Goal: Check status: Check status

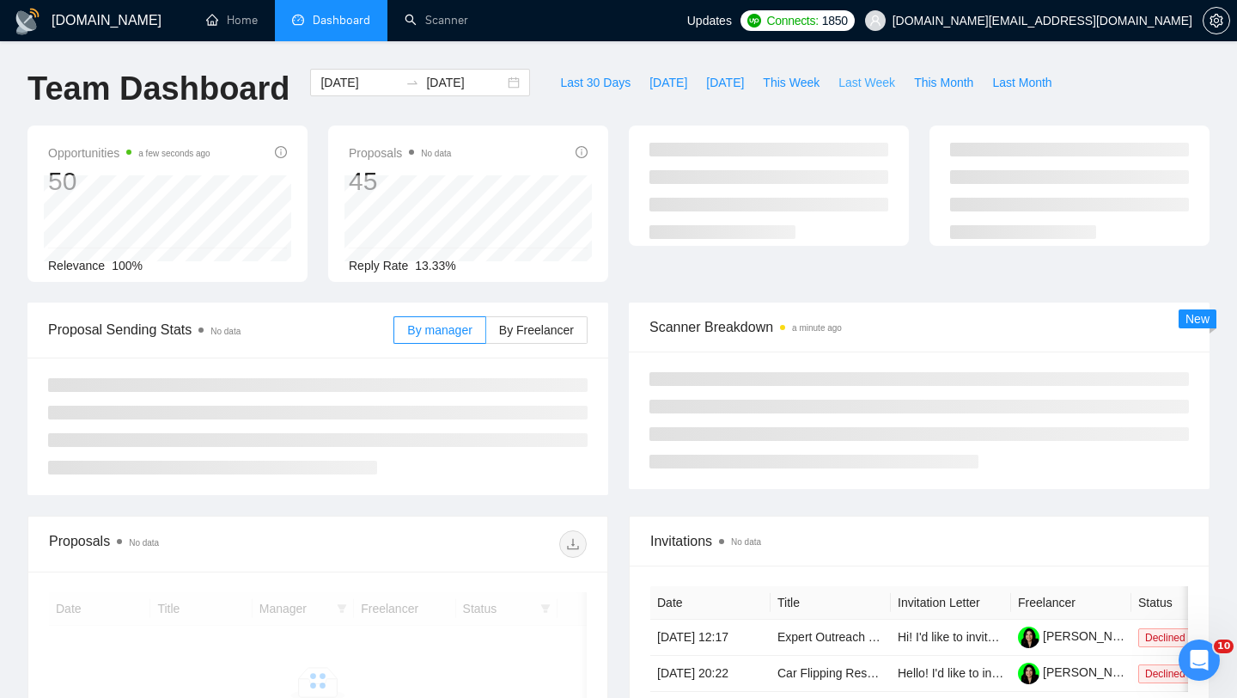
click at [882, 85] on span "Last Week" at bounding box center [867, 82] width 57 height 19
type input "[DATE]"
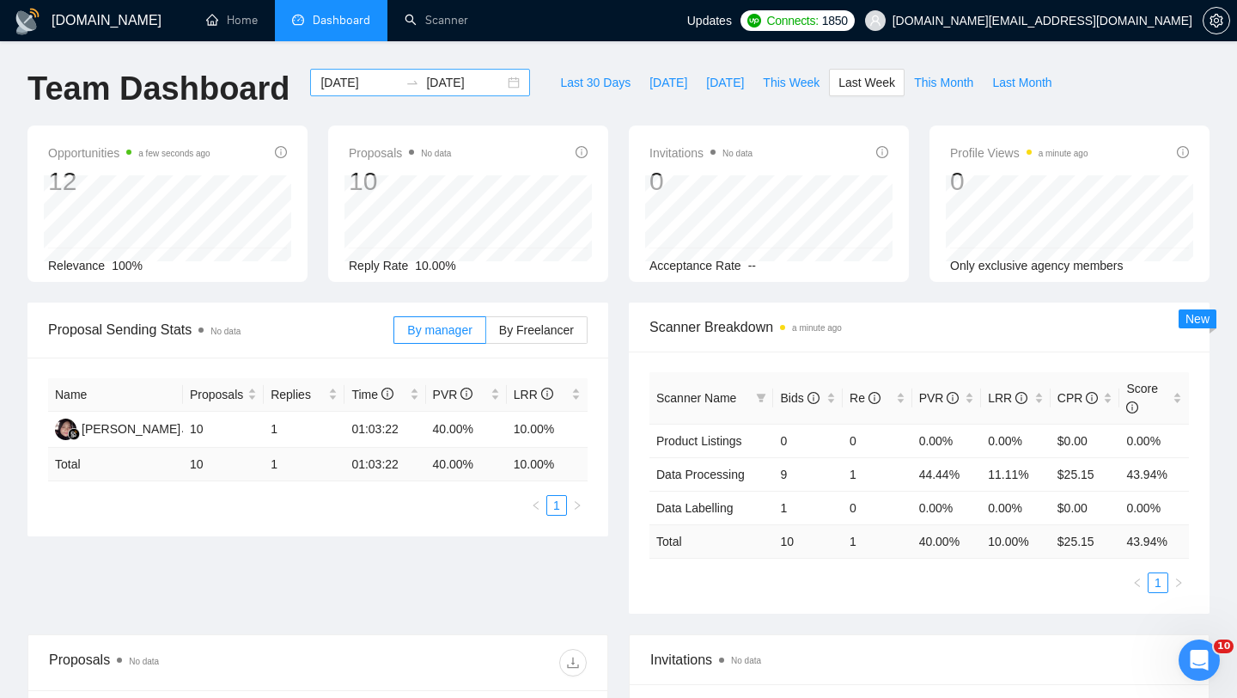
click at [490, 80] on div "[DATE] [DATE]" at bounding box center [420, 82] width 220 height 27
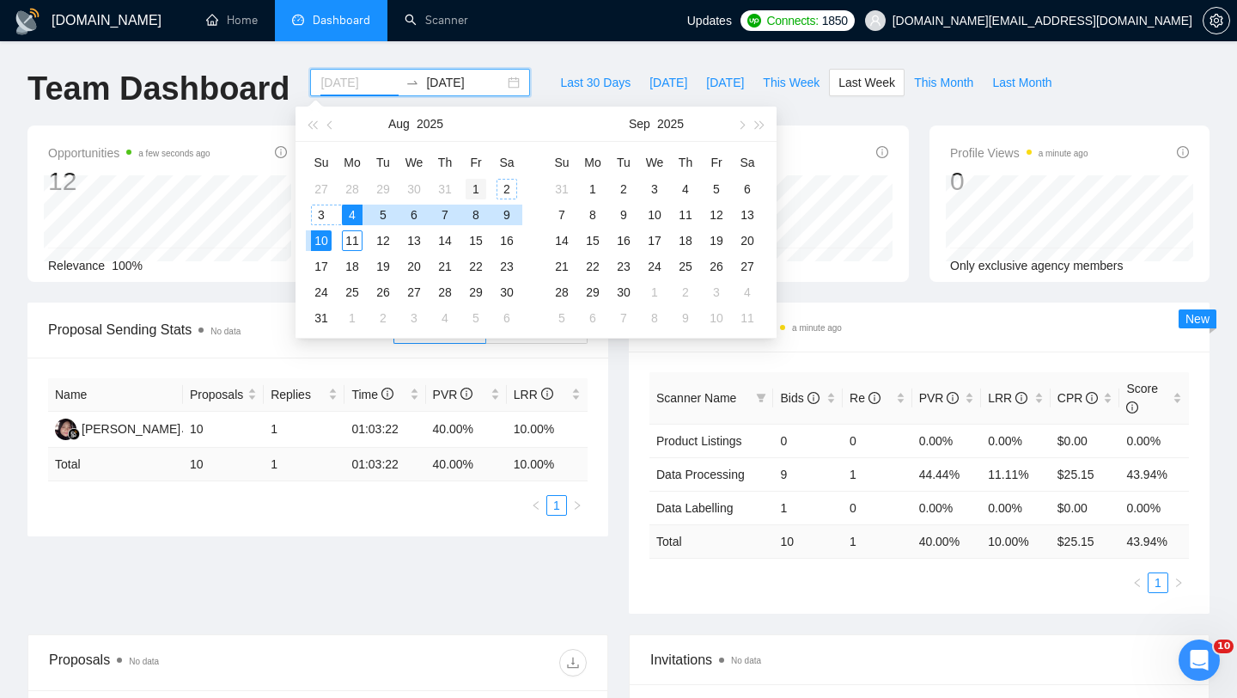
type input "[DATE]"
click at [481, 185] on div "1" at bounding box center [476, 189] width 21 height 21
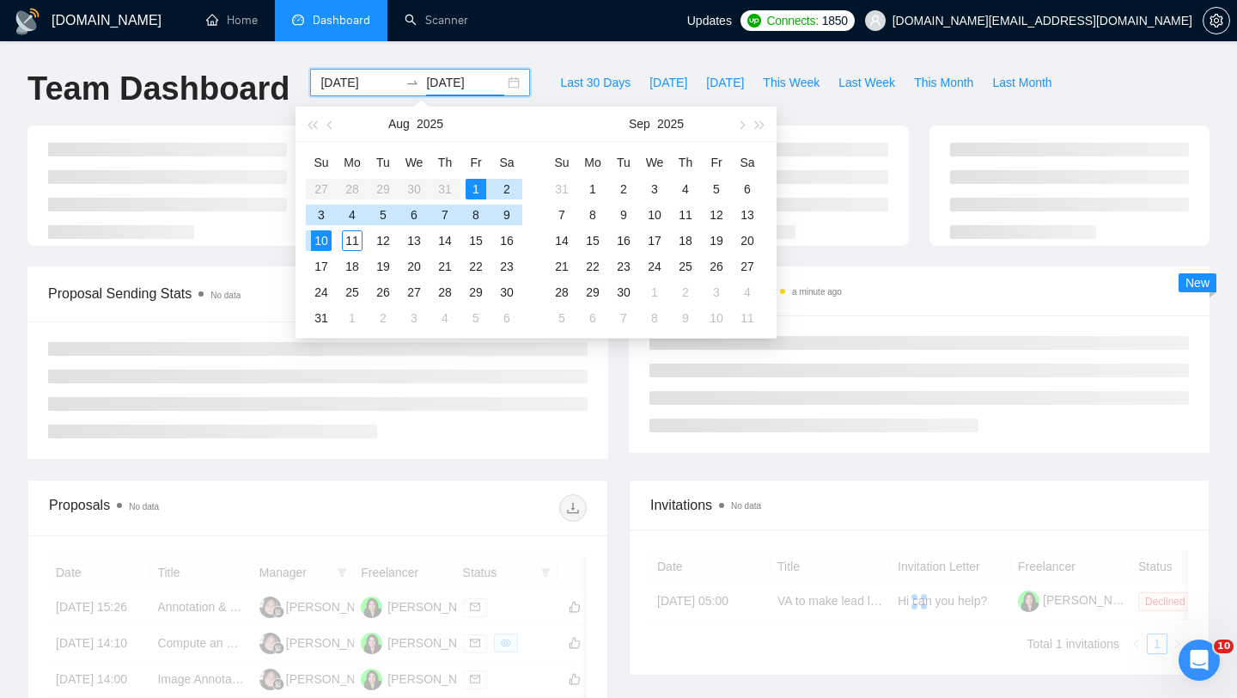
type input "[DATE]"
click at [317, 246] on div "10" at bounding box center [321, 240] width 21 height 21
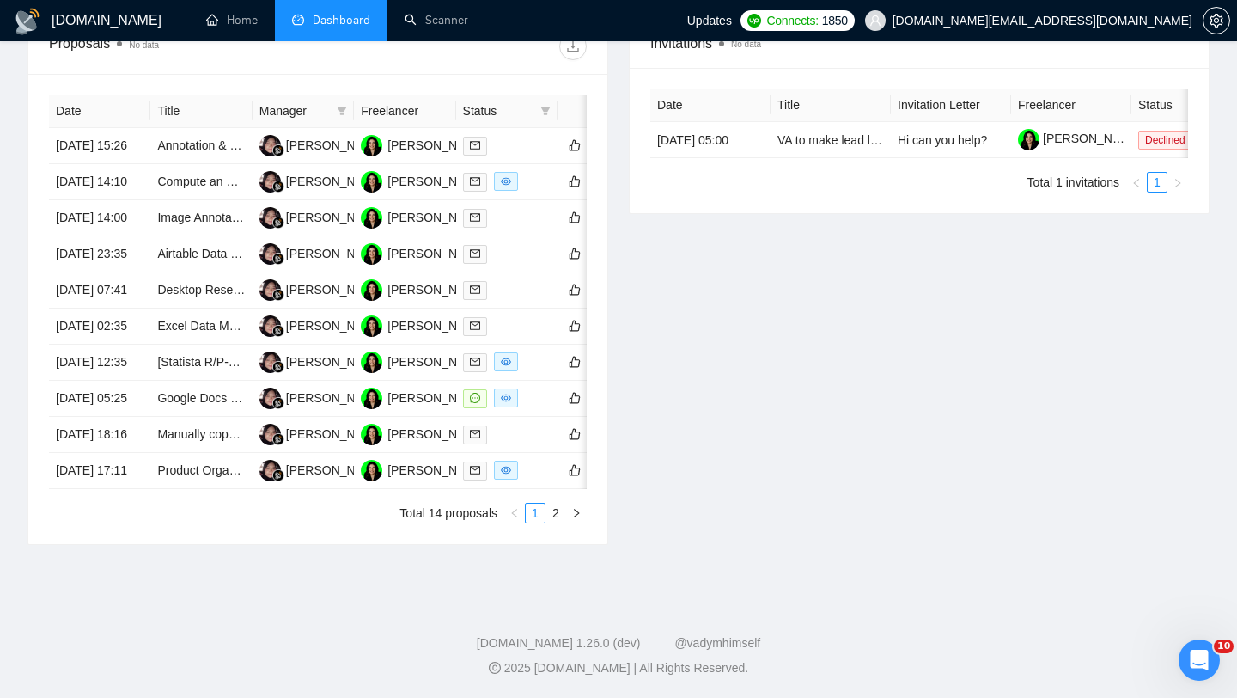
scroll to position [677, 0]
click at [555, 522] on link "2" at bounding box center [555, 512] width 19 height 19
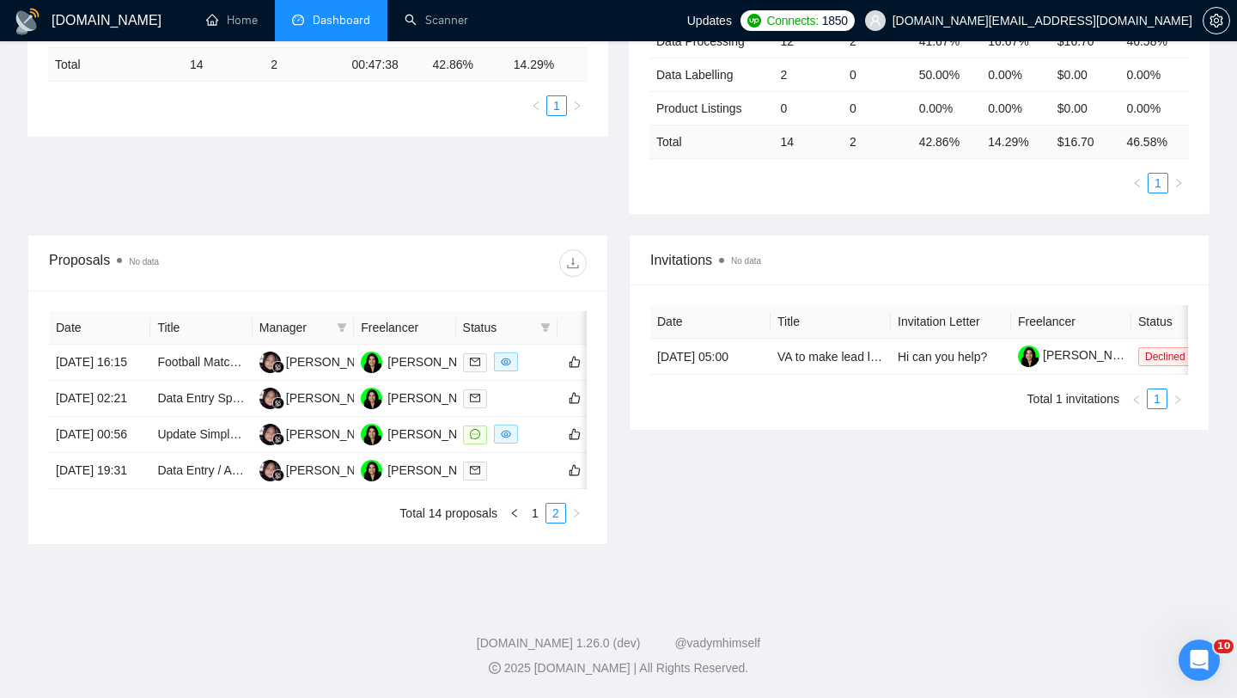
scroll to position [465, 0]
click at [535, 512] on link "1" at bounding box center [535, 512] width 19 height 19
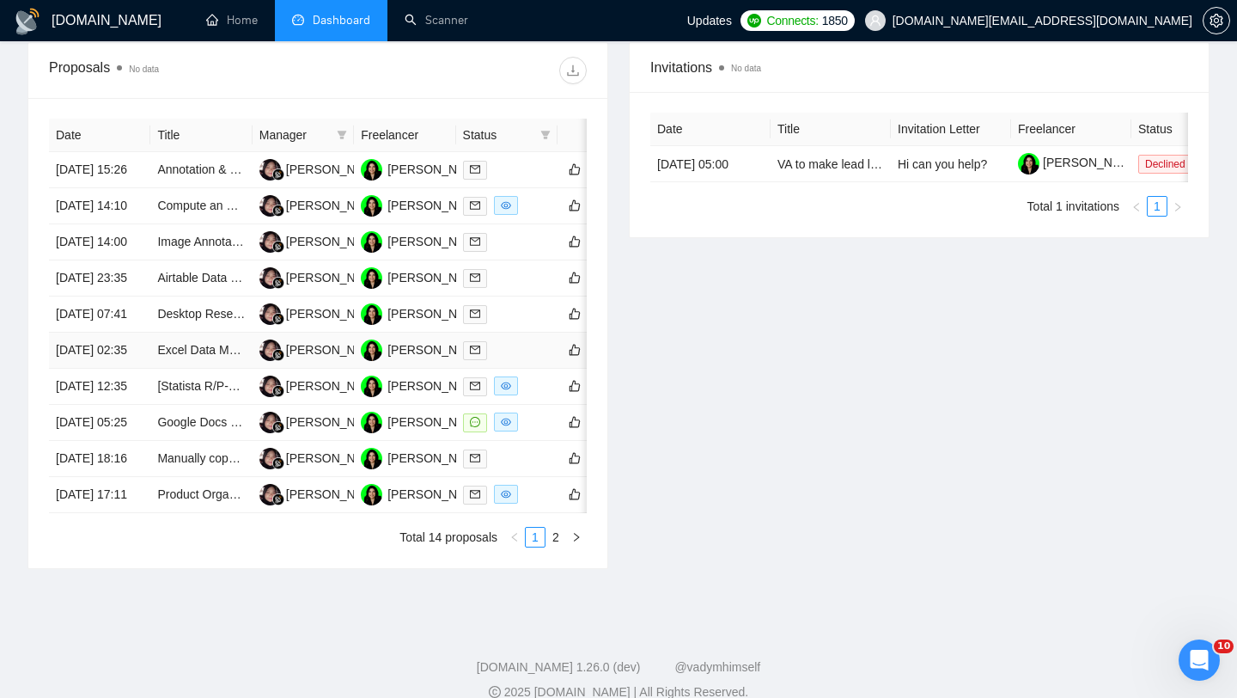
scroll to position [640, 0]
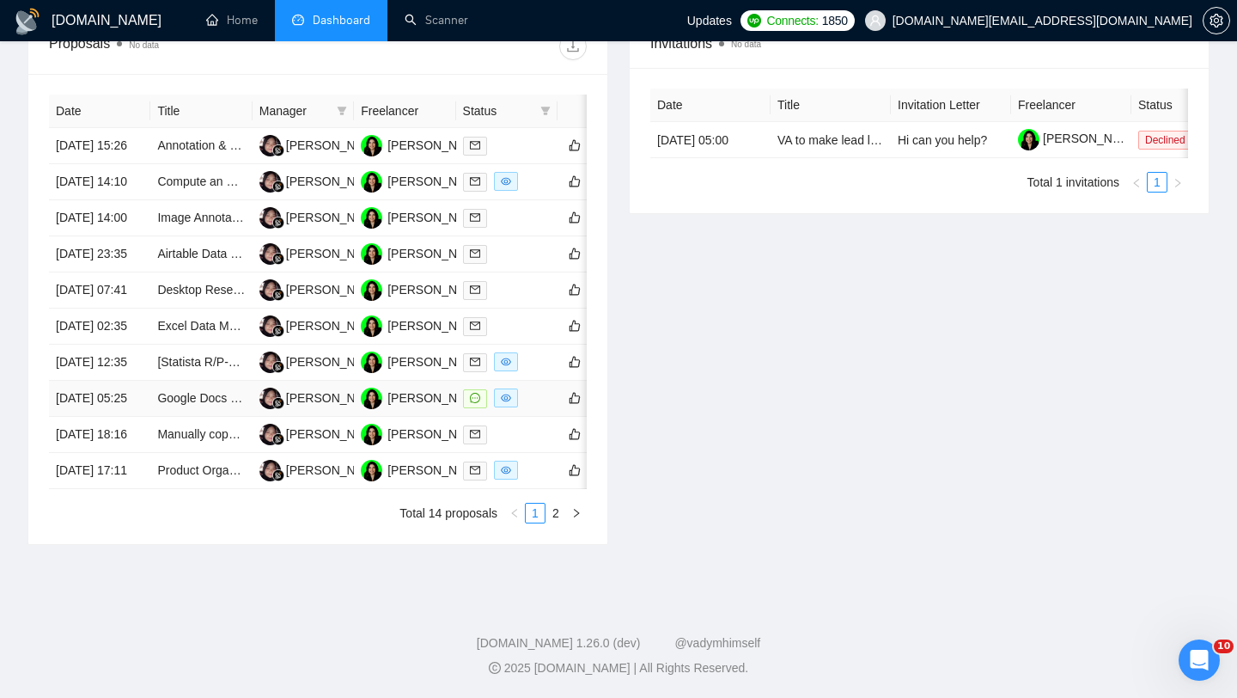
click at [226, 417] on td "Google Docs Expert" at bounding box center [200, 399] width 101 height 36
